Goal: Task Accomplishment & Management: Use online tool/utility

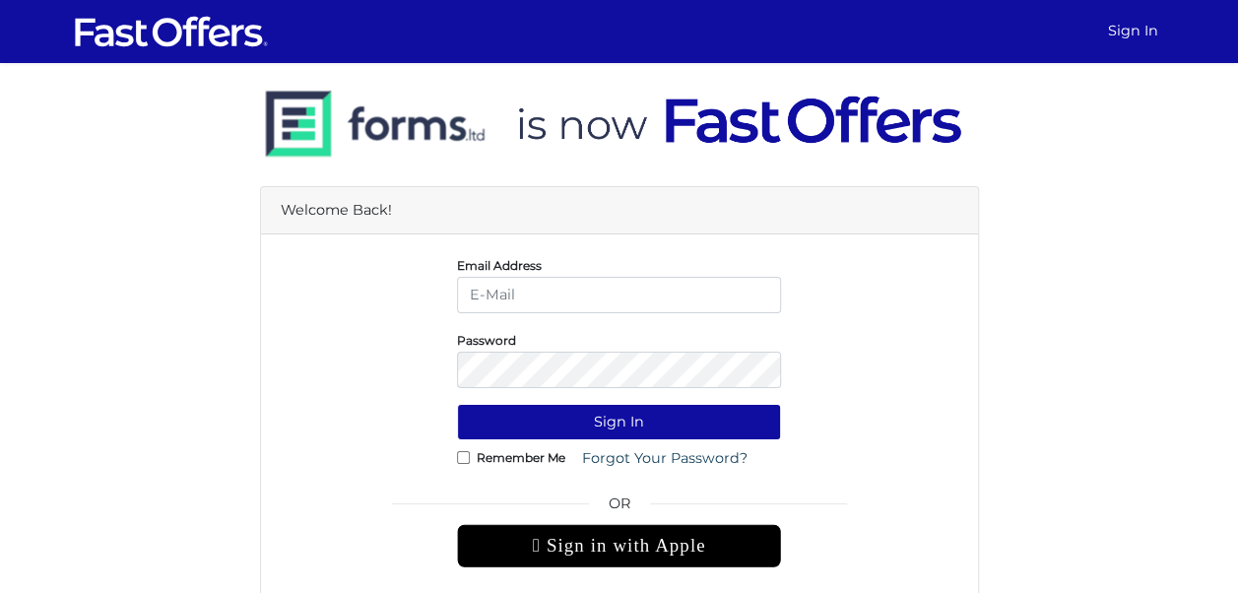
click at [554, 290] on input "email" at bounding box center [619, 295] width 324 height 36
type input "allie@condos.ca"
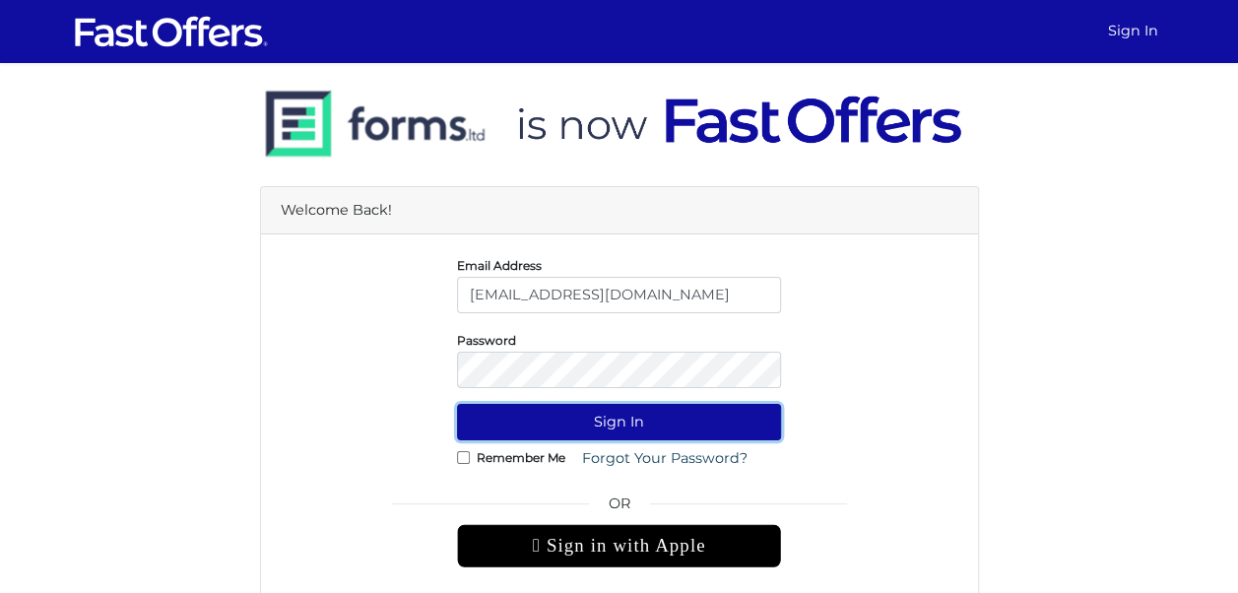
click at [601, 415] on button "Sign In" at bounding box center [619, 422] width 324 height 36
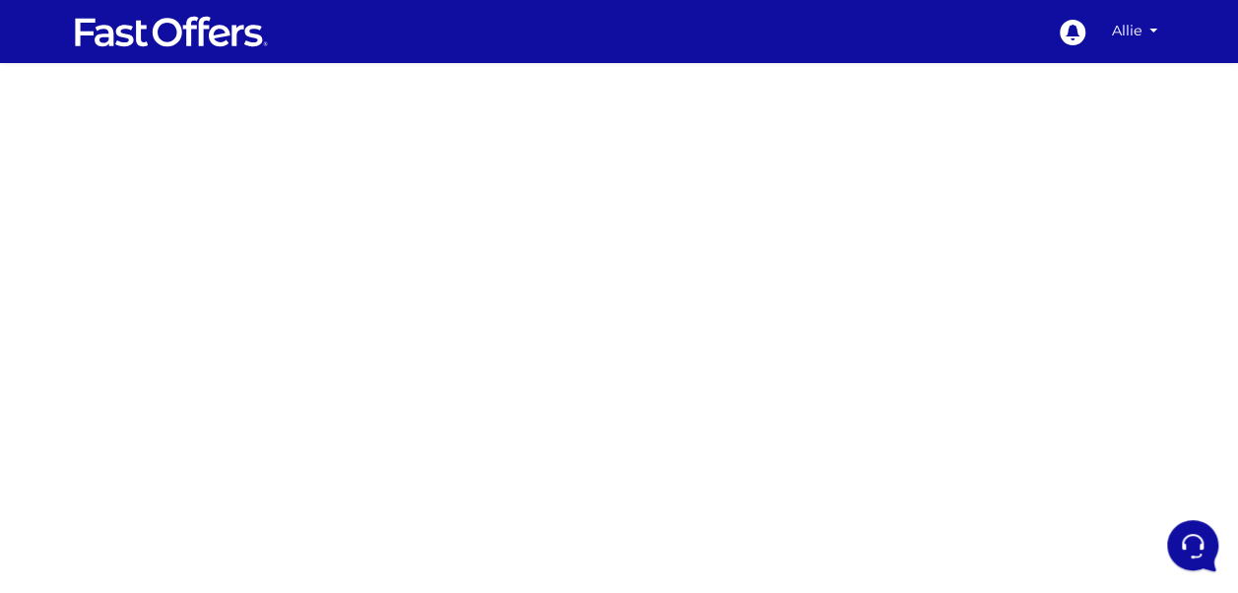
drag, startPoint x: 1221, startPoint y: 166, endPoint x: 1246, endPoint y: 296, distance: 131.6
click at [1237, 296] on html "0 Allie My Offers" at bounding box center [619, 524] width 1238 height 1048
drag, startPoint x: 1235, startPoint y: 221, endPoint x: 1256, endPoint y: 294, distance: 75.8
click at [1237, 294] on html "0 Allie My Offers" at bounding box center [619, 524] width 1238 height 1048
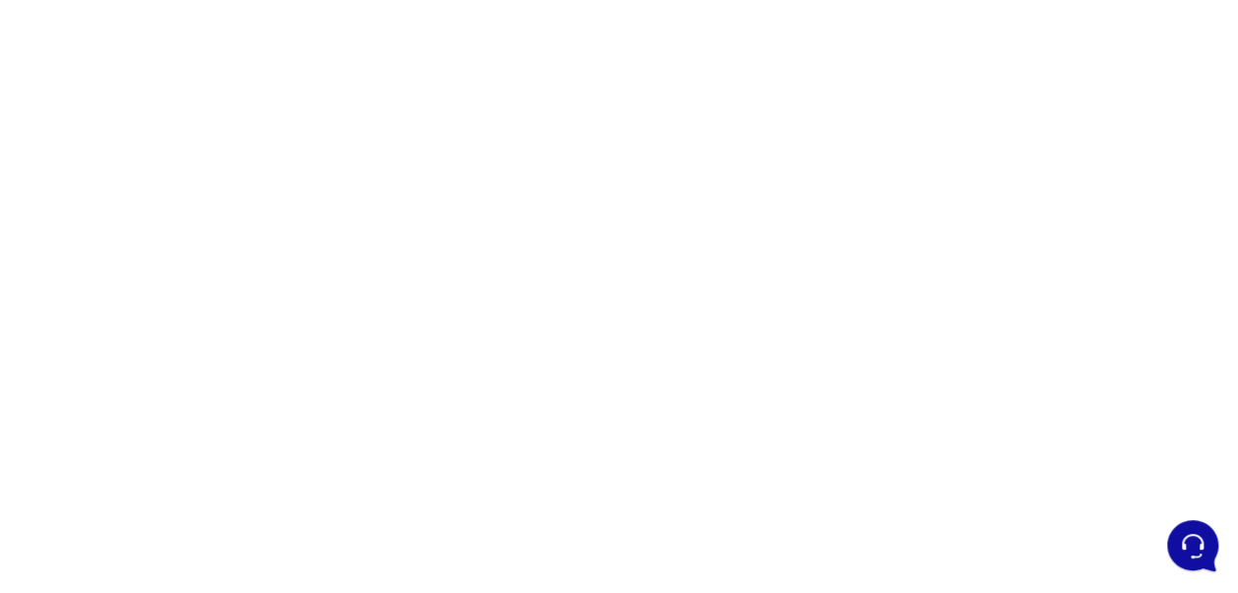
scroll to position [315, 0]
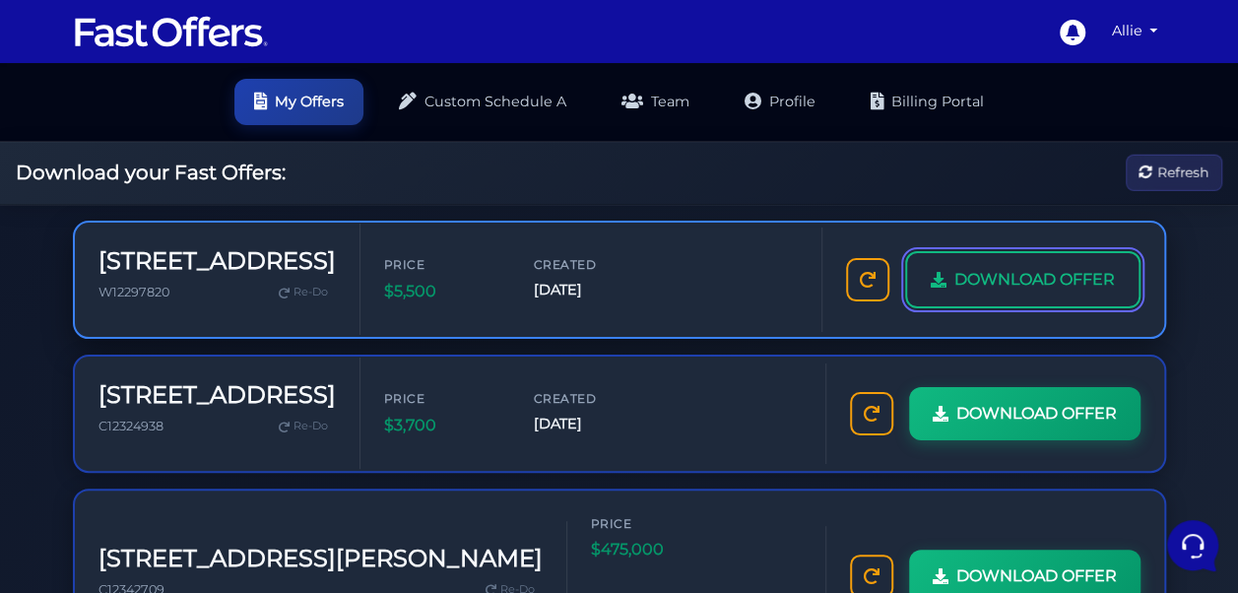
click at [1066, 279] on span "DOWNLOAD OFFER" at bounding box center [1035, 280] width 161 height 26
